Goal: Information Seeking & Learning: Learn about a topic

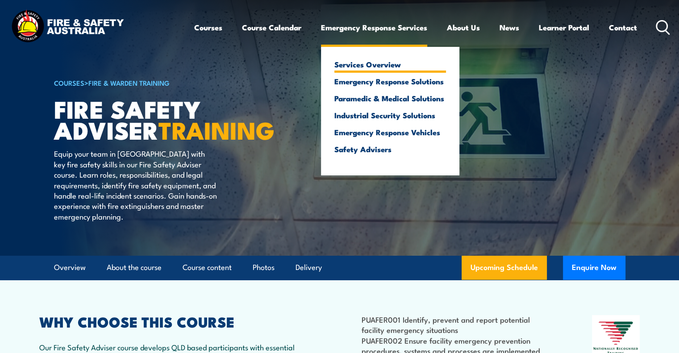
click at [356, 63] on link "Services Overview" at bounding box center [390, 64] width 112 height 8
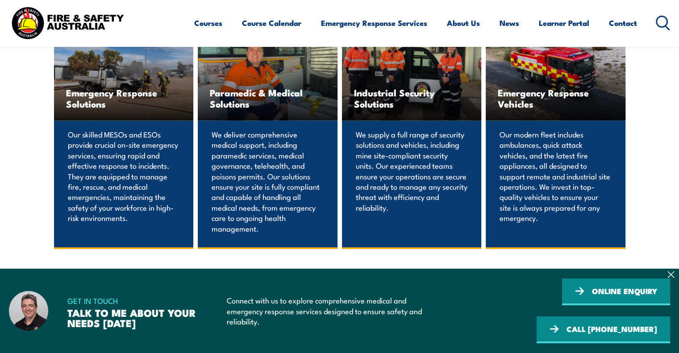
scroll to position [759, 0]
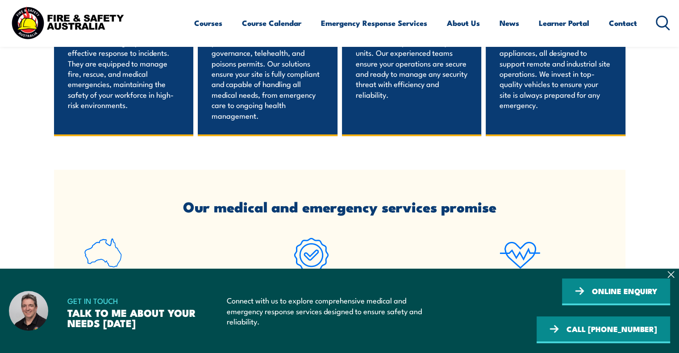
click at [675, 276] on section "GET IN TOUCH TALK TO ME ABOUT YOUR NEEDS TODAY Connect with us to explore compr…" at bounding box center [339, 311] width 679 height 84
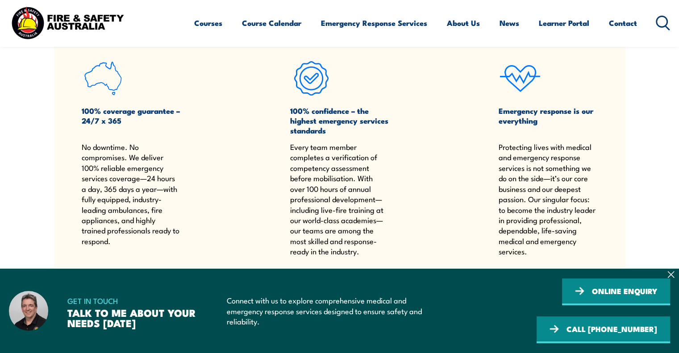
scroll to position [938, 0]
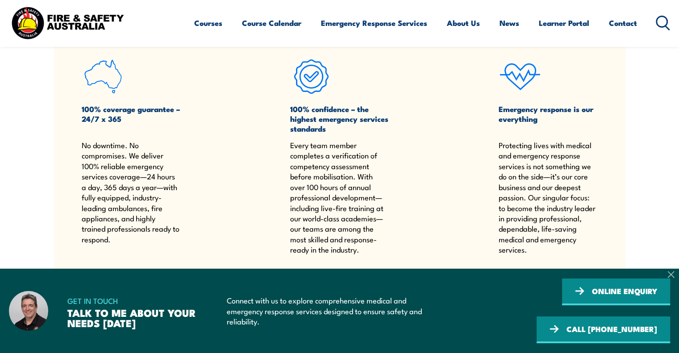
click at [673, 273] on icon at bounding box center [671, 275] width 6 height 6
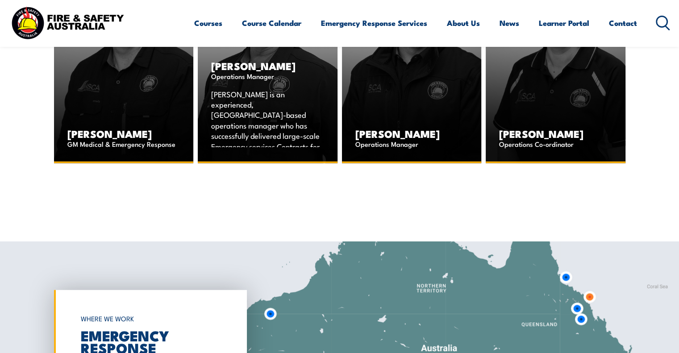
scroll to position [2635, 0]
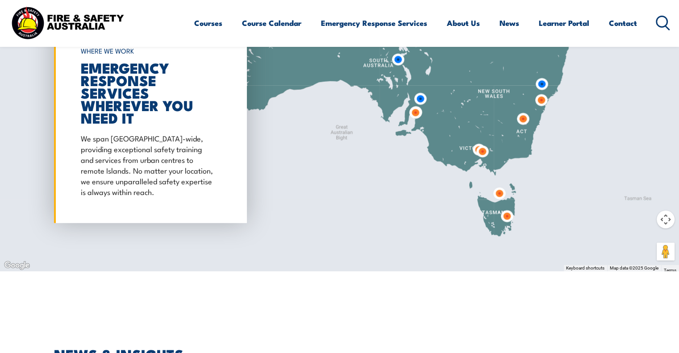
drag, startPoint x: 559, startPoint y: 183, endPoint x: 490, endPoint y: 105, distance: 103.4
click at [490, 105] on div at bounding box center [339, 122] width 679 height 297
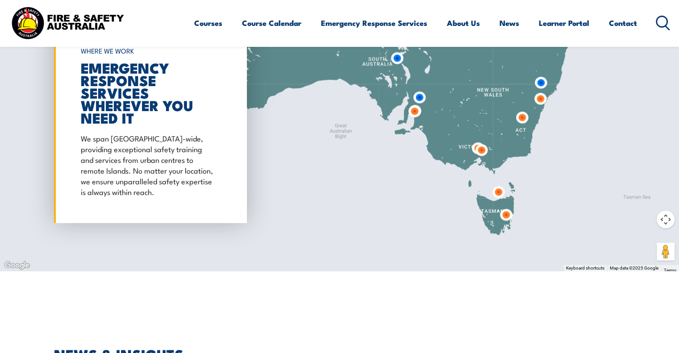
click at [498, 180] on img at bounding box center [499, 192] width 24 height 24
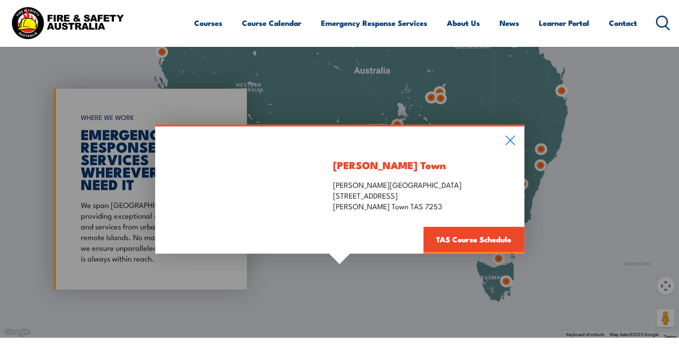
scroll to position [2546, 0]
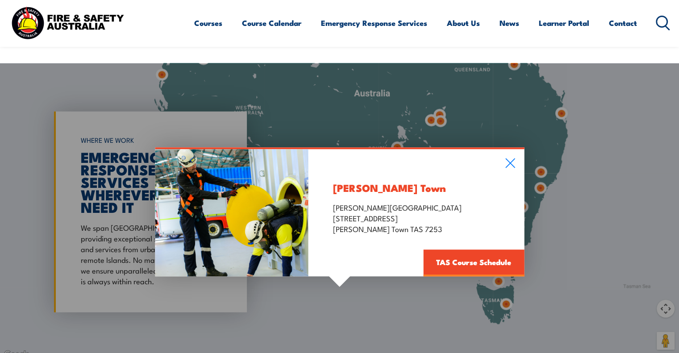
drag, startPoint x: 510, startPoint y: 153, endPoint x: 517, endPoint y: 159, distance: 8.2
click at [510, 159] on icon at bounding box center [510, 164] width 10 height 10
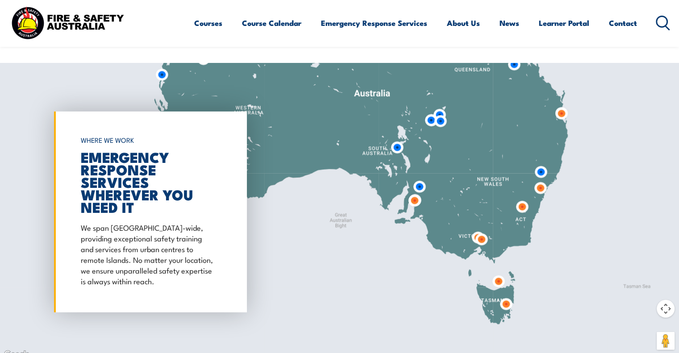
click at [508, 293] on img at bounding box center [506, 305] width 24 height 24
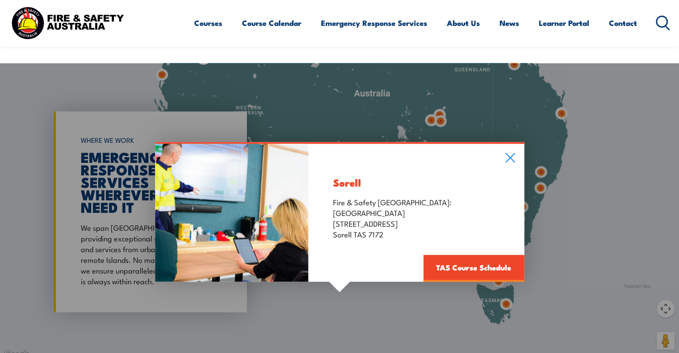
drag, startPoint x: 510, startPoint y: 142, endPoint x: 502, endPoint y: 196, distance: 54.6
click at [510, 154] on icon at bounding box center [510, 158] width 9 height 9
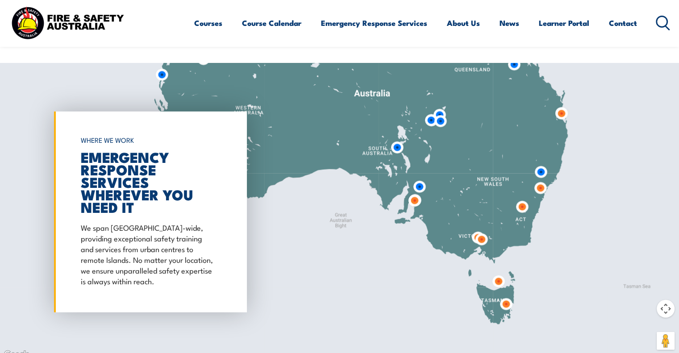
click at [420, 175] on img at bounding box center [420, 187] width 24 height 24
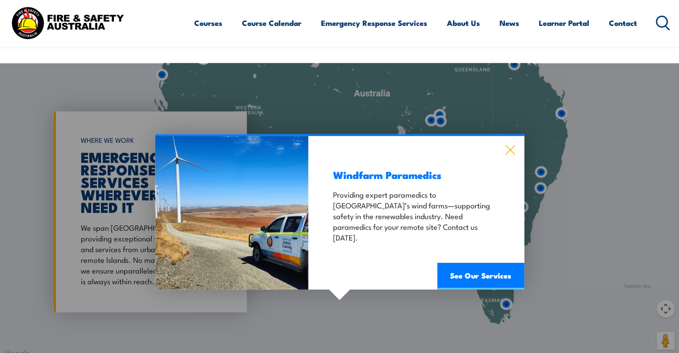
click at [508, 145] on icon at bounding box center [510, 150] width 10 height 10
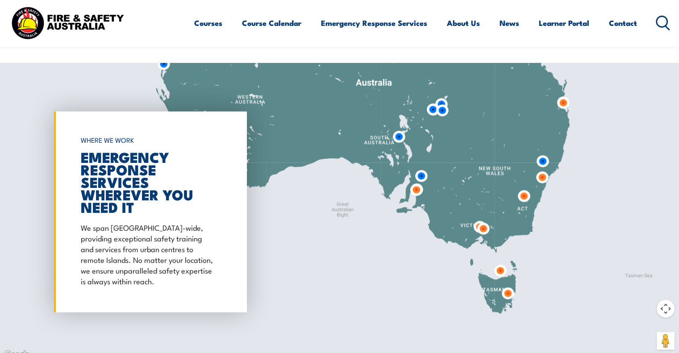
drag, startPoint x: 439, startPoint y: 220, endPoint x: 443, endPoint y: 202, distance: 17.9
click at [443, 202] on div at bounding box center [339, 211] width 679 height 297
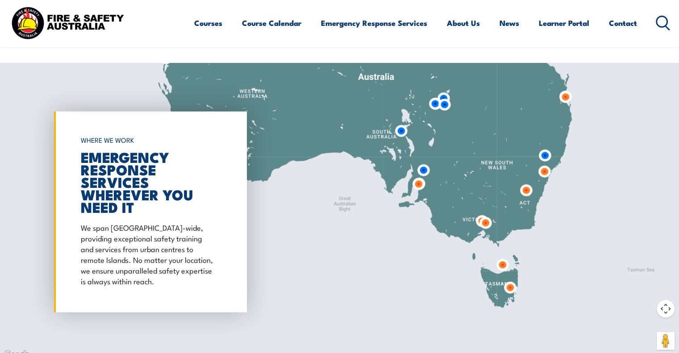
click at [400, 119] on img at bounding box center [401, 131] width 24 height 24
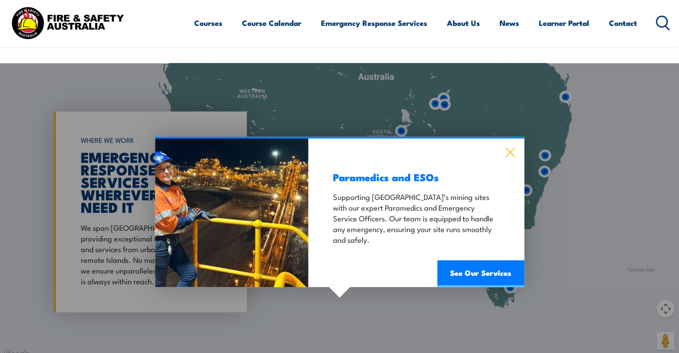
click at [510, 148] on icon at bounding box center [510, 153] width 10 height 10
